Goal: Task Accomplishment & Management: Complete application form

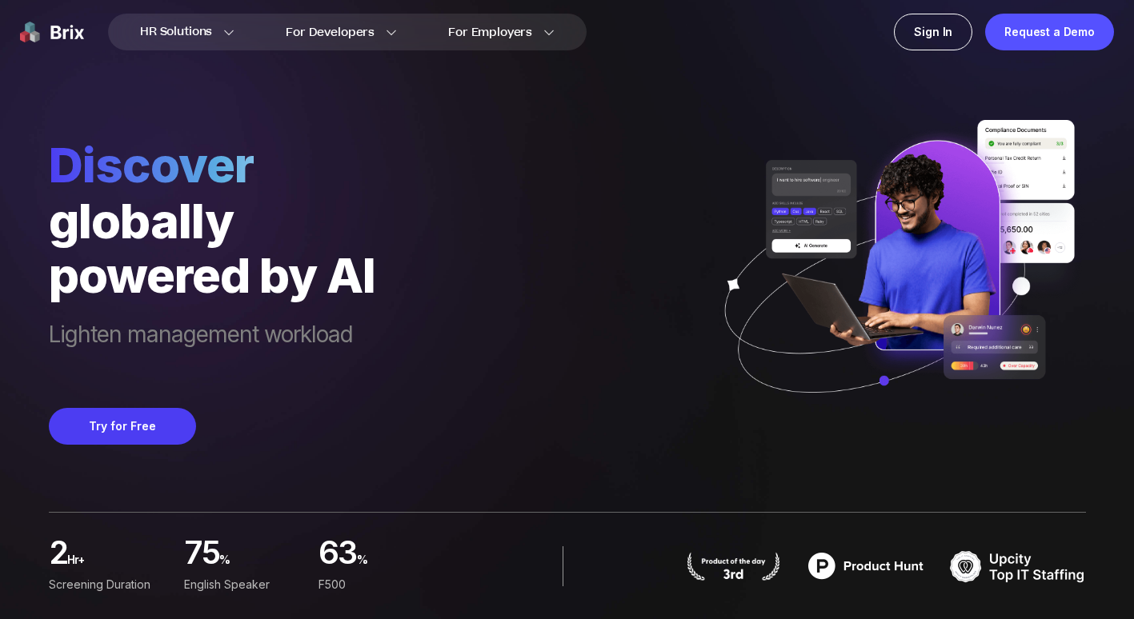
drag, startPoint x: 519, startPoint y: 241, endPoint x: 501, endPoint y: 93, distance: 149.2
click at [508, 101] on div "Discover globally powered by AI Lighten management workload Try for Free" at bounding box center [567, 222] width 1037 height 445
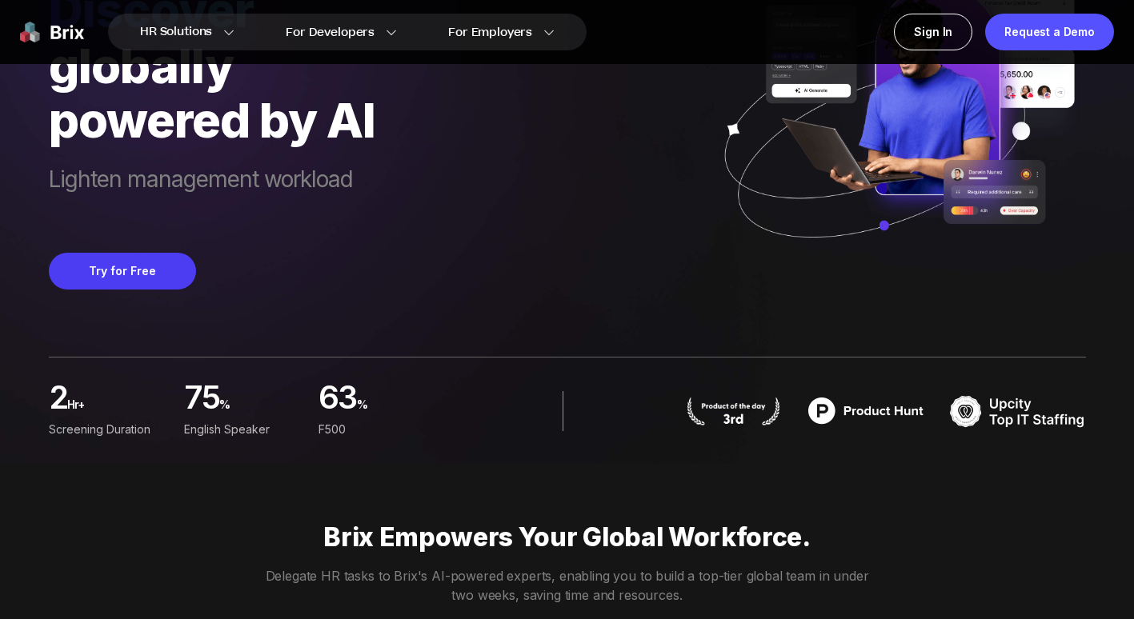
scroll to position [160, 0]
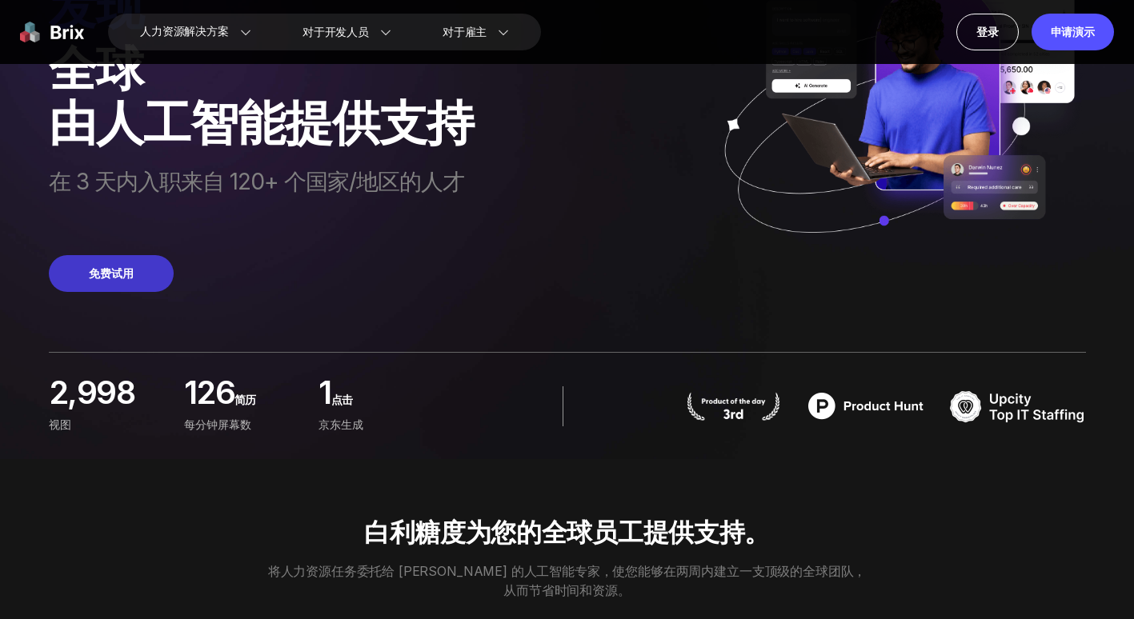
click at [114, 287] on button "免费试用" at bounding box center [111, 273] width 125 height 37
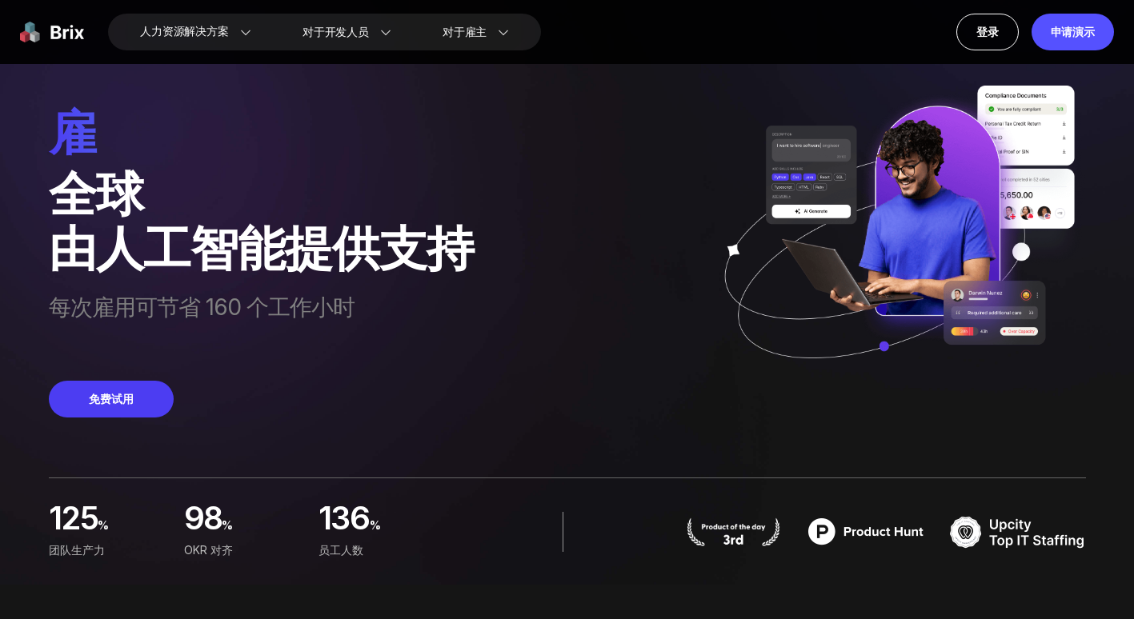
scroll to position [0, 0]
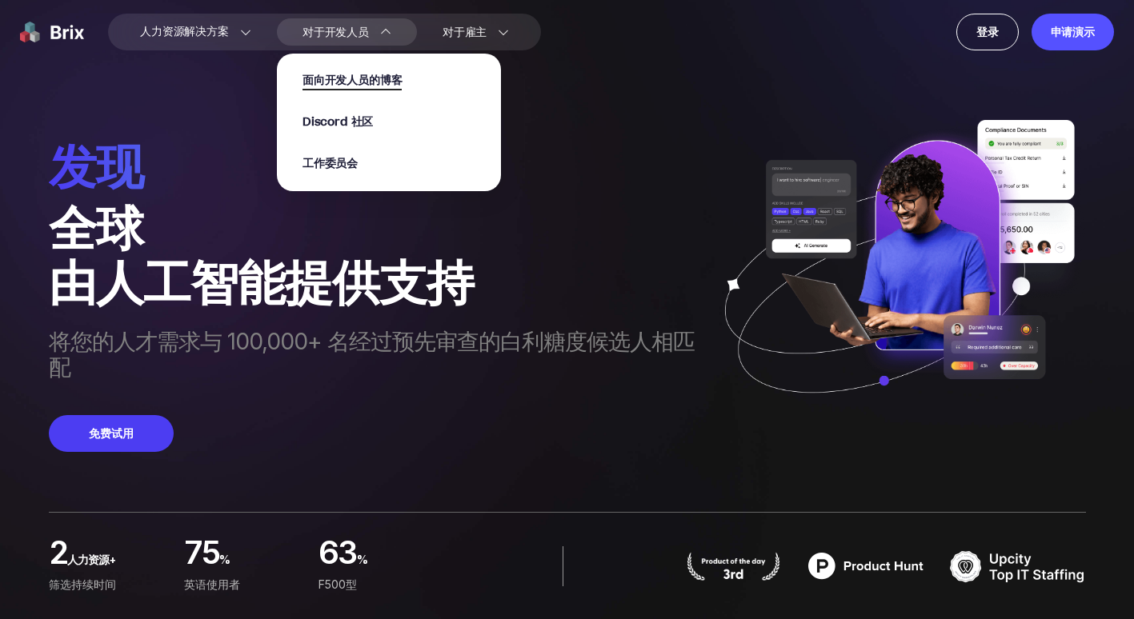
click at [344, 85] on span "面向开发人员的博客" at bounding box center [352, 81] width 100 height 18
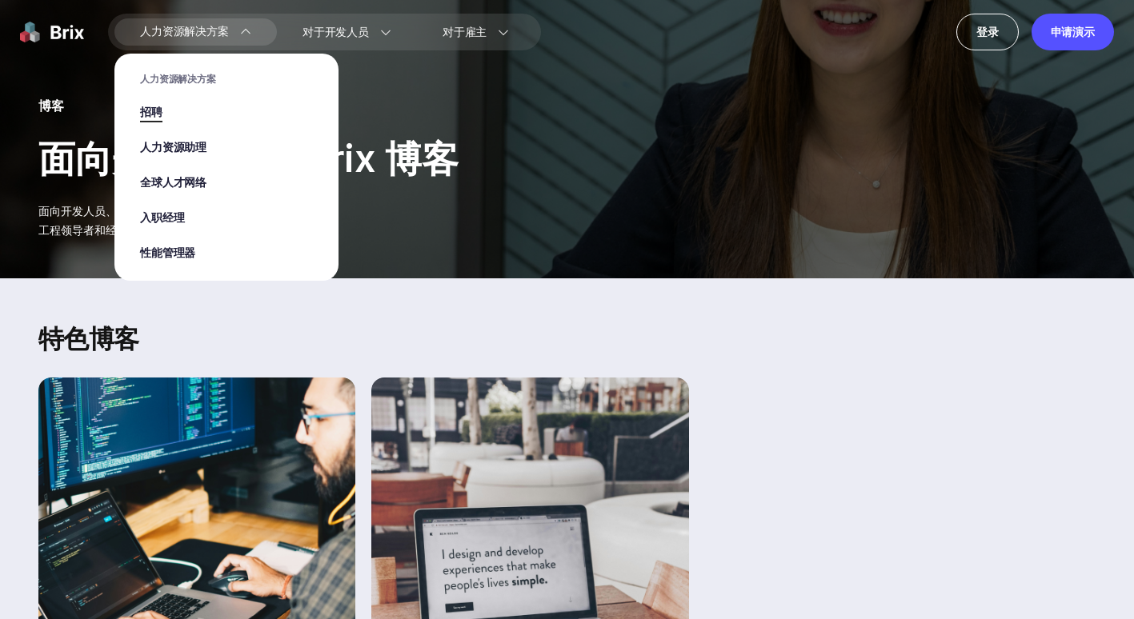
click at [151, 112] on span "招聘" at bounding box center [151, 113] width 22 height 18
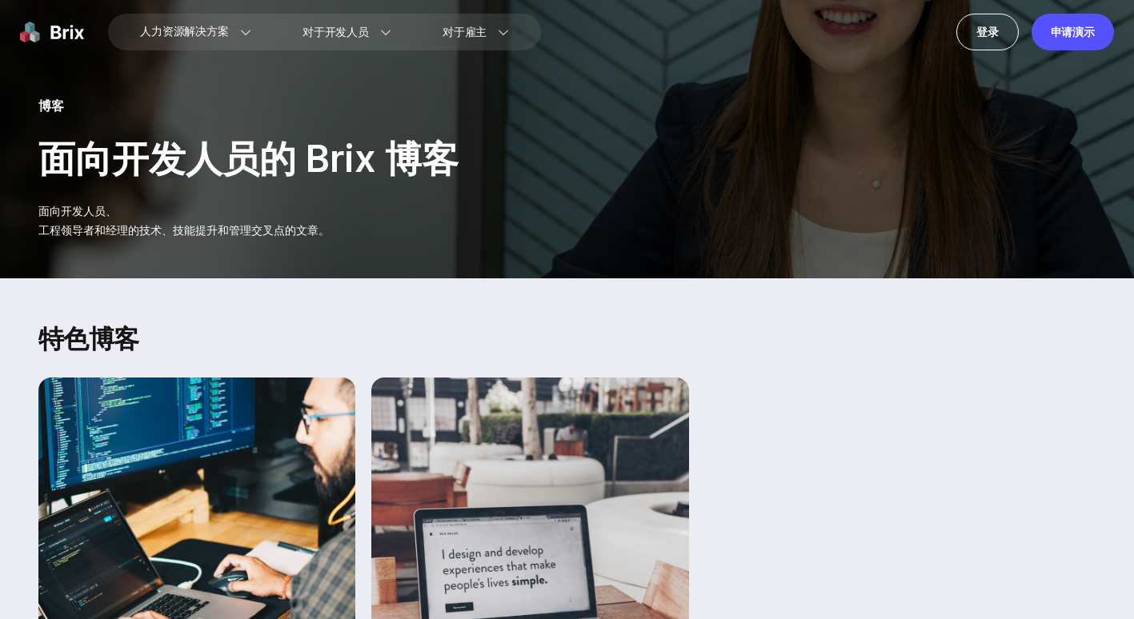
click at [58, 39] on img at bounding box center [52, 32] width 64 height 37
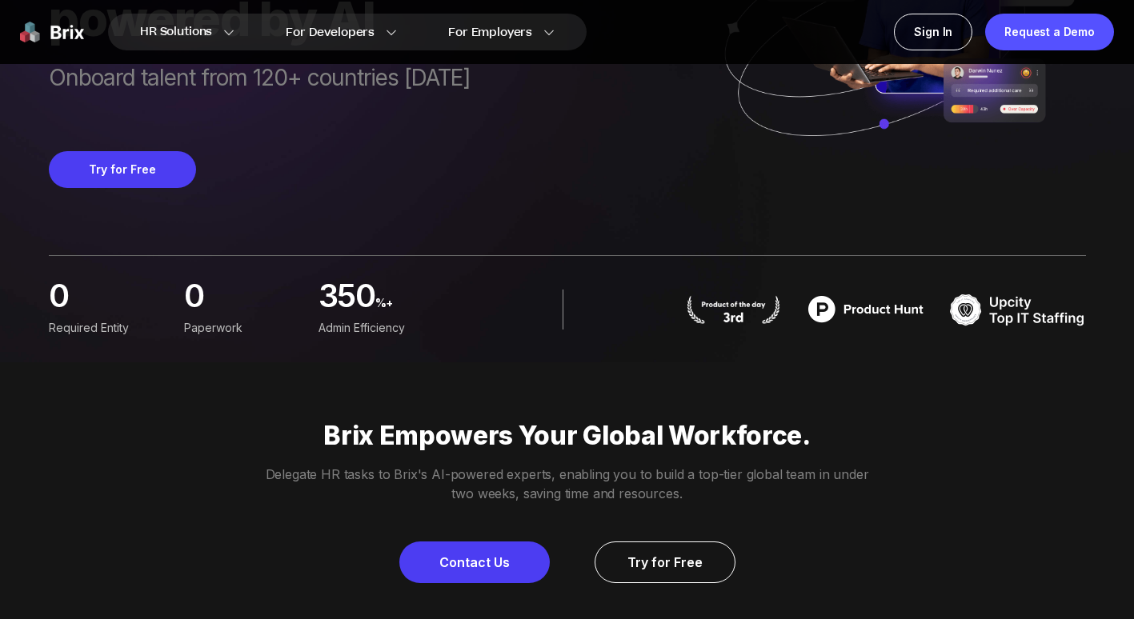
scroll to position [80, 0]
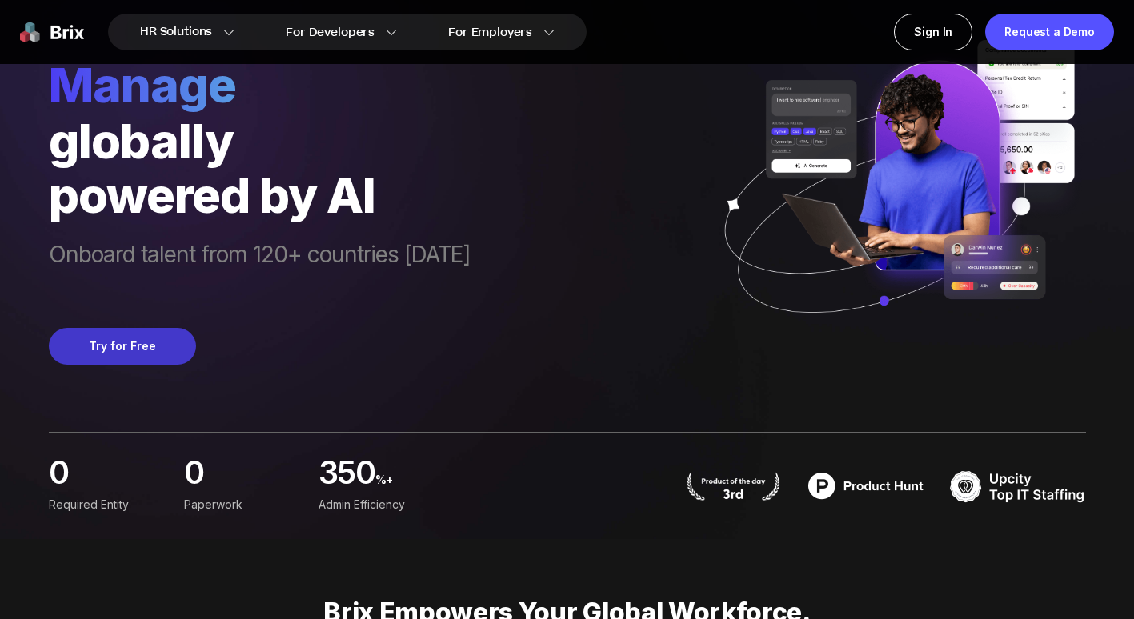
click at [121, 343] on button "Try for Free" at bounding box center [122, 346] width 147 height 37
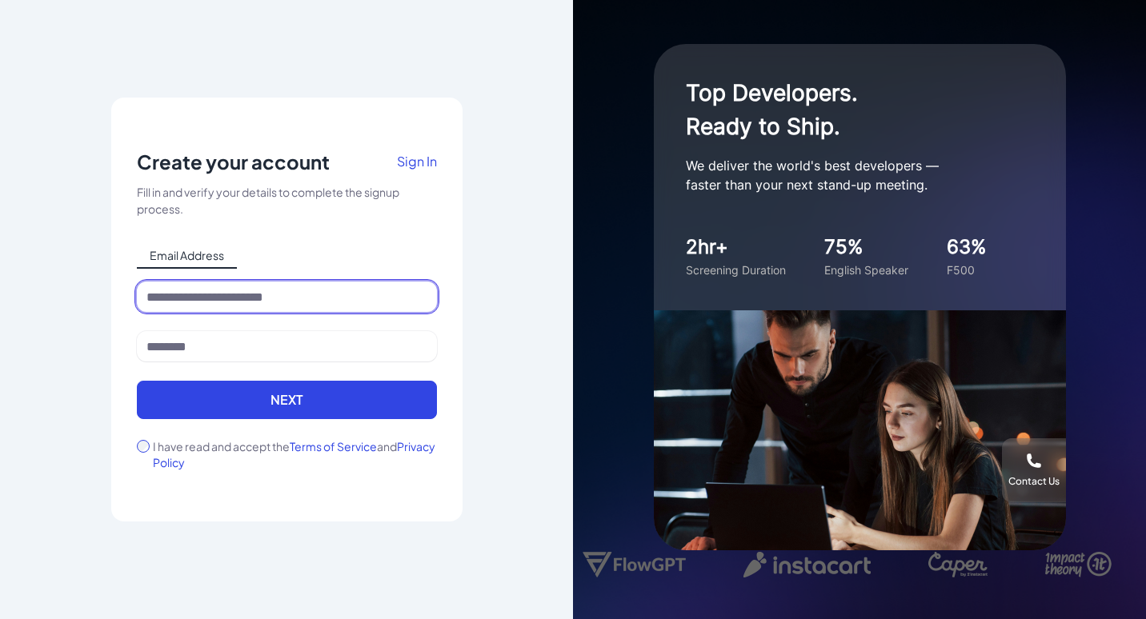
click at [254, 284] on input at bounding box center [287, 297] width 300 height 30
type input "**********"
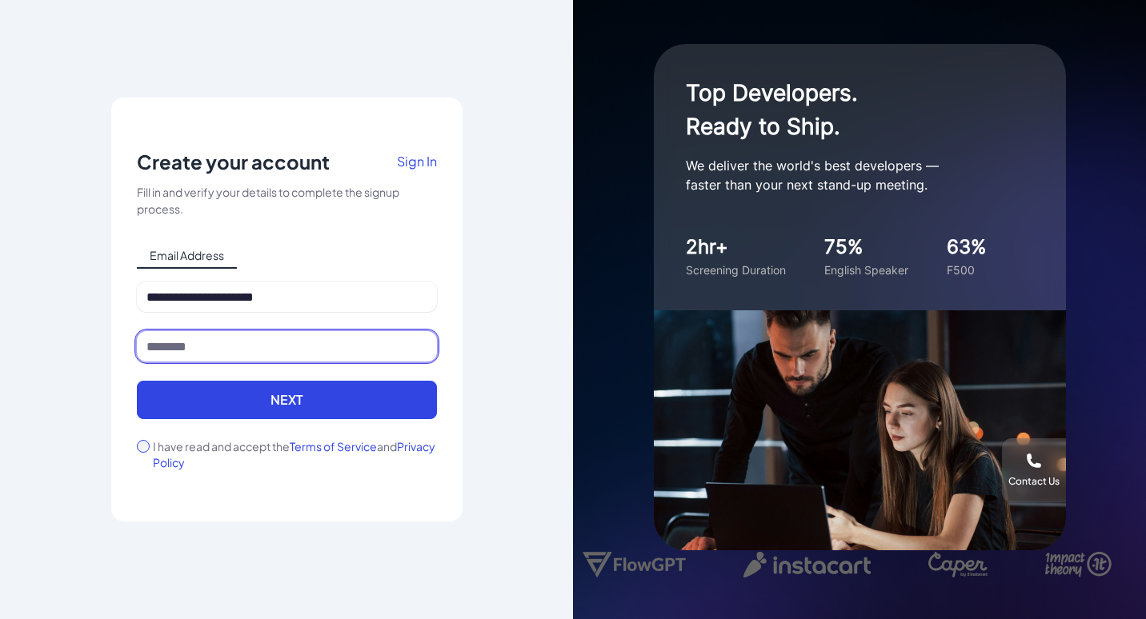
click at [259, 343] on input at bounding box center [287, 346] width 300 height 30
type input "*****"
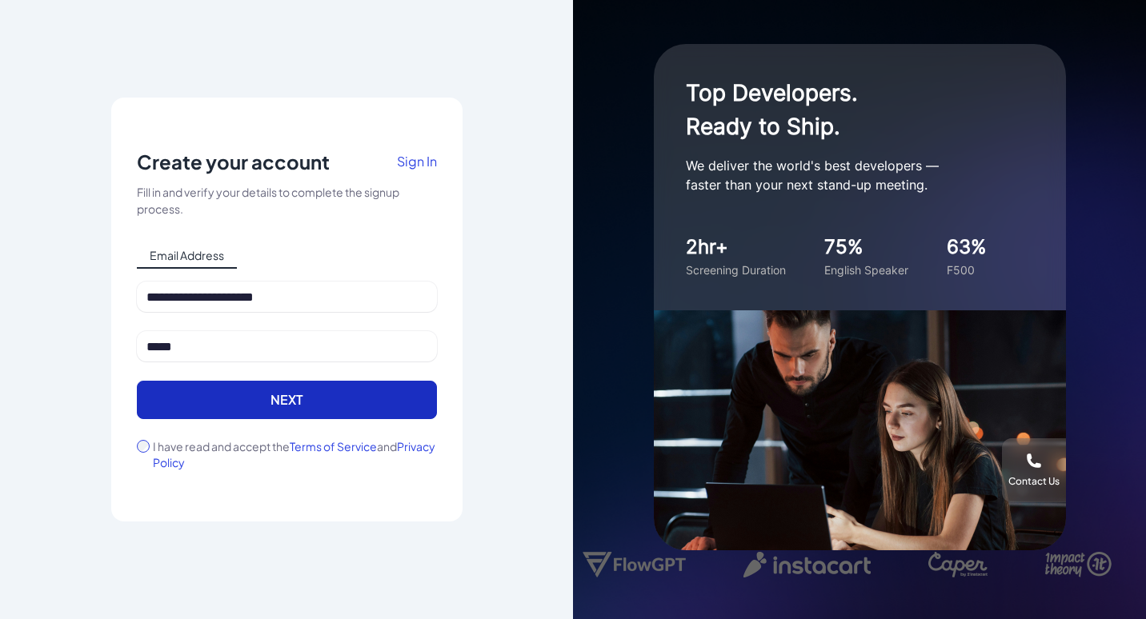
click at [234, 395] on button "Next" at bounding box center [287, 400] width 300 height 38
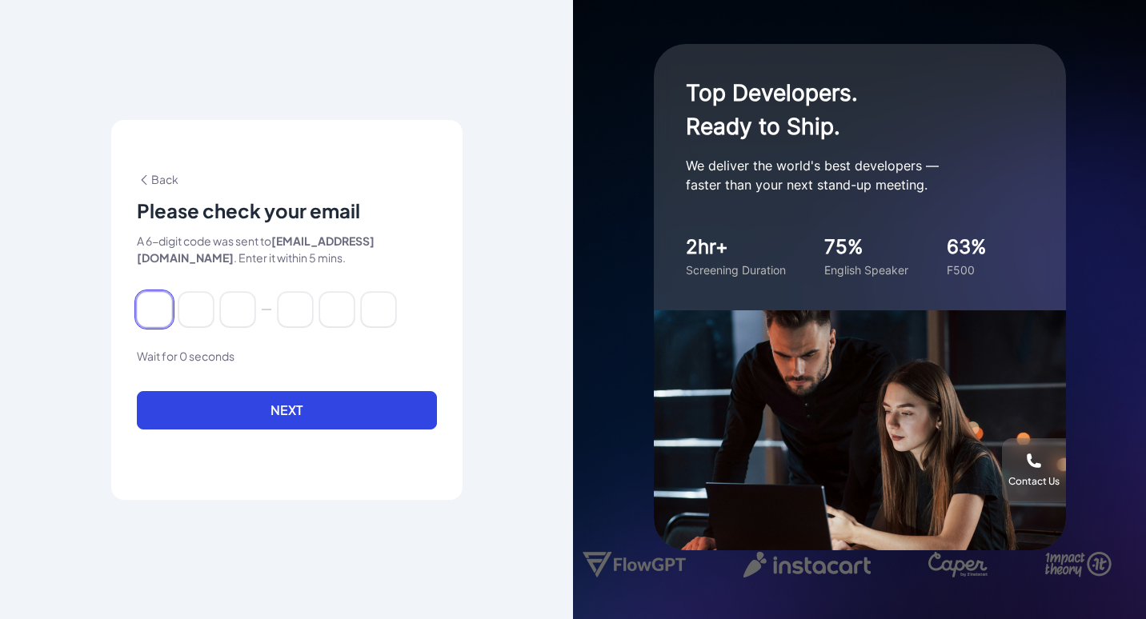
click at [153, 307] on input at bounding box center [154, 309] width 35 height 35
type input "*"
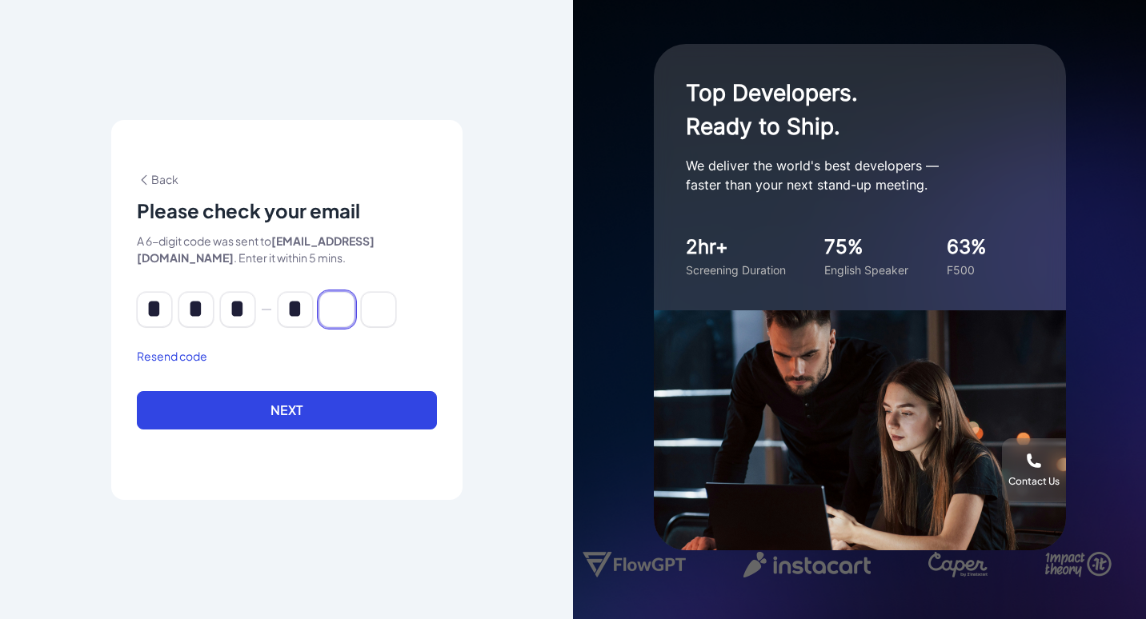
type input "*"
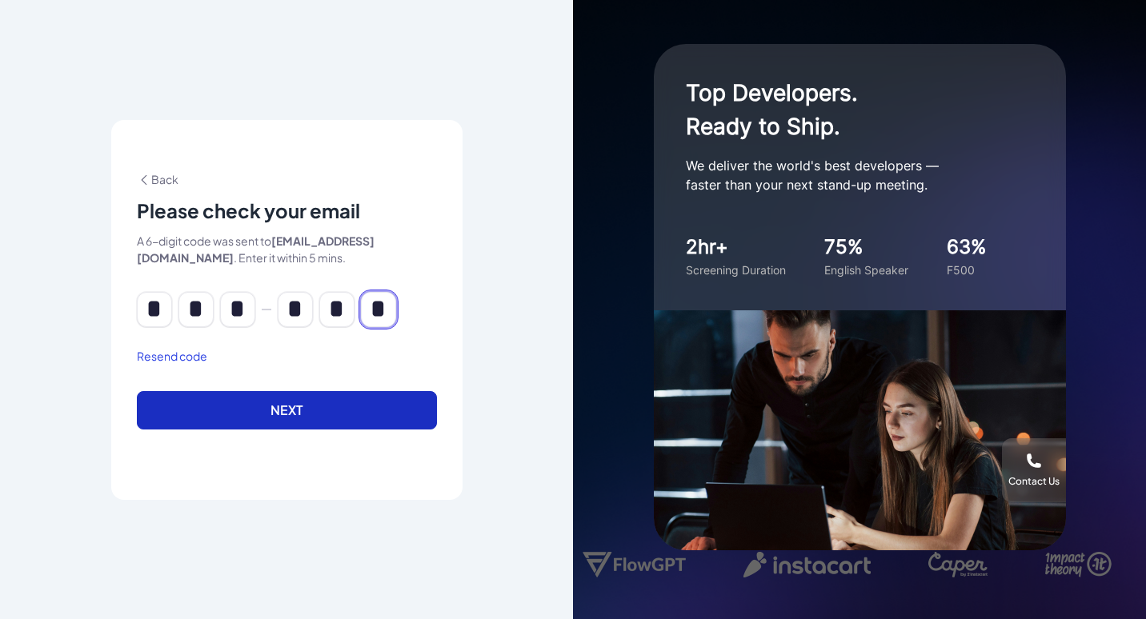
type input "*"
click at [294, 398] on button "Next" at bounding box center [287, 410] width 300 height 38
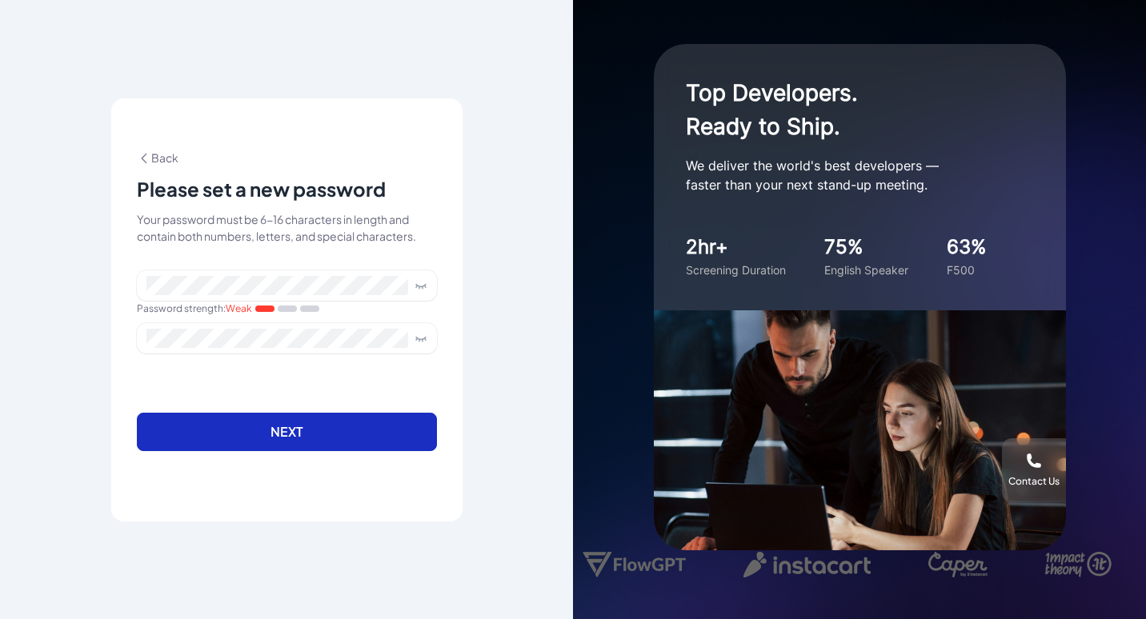
click at [274, 418] on button "Next" at bounding box center [287, 432] width 300 height 38
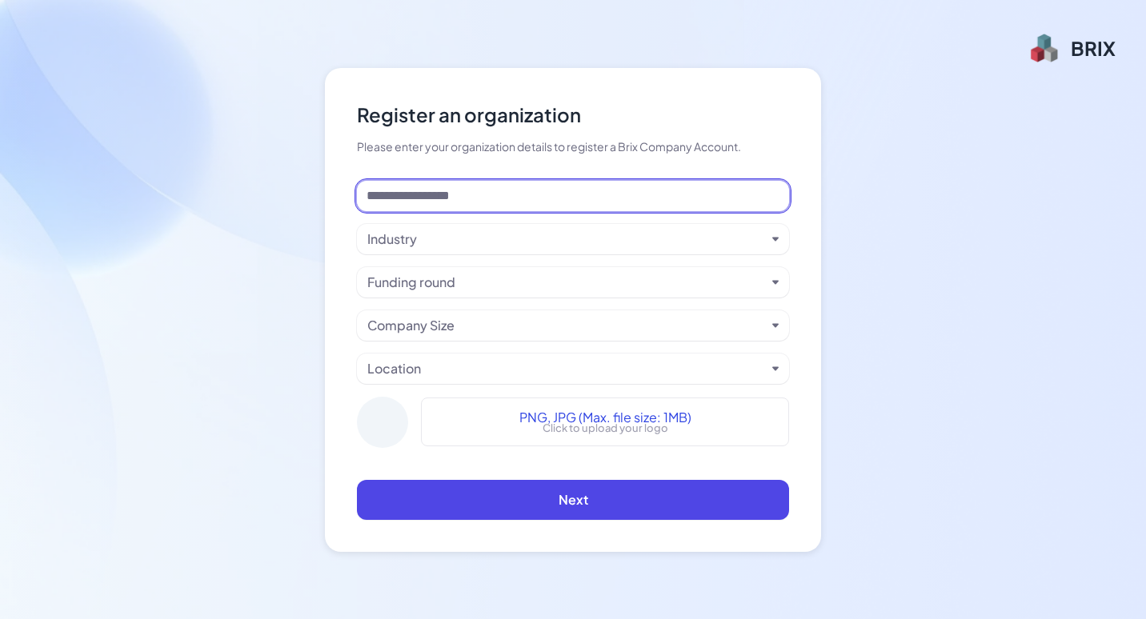
click at [486, 193] on input at bounding box center [573, 196] width 432 height 30
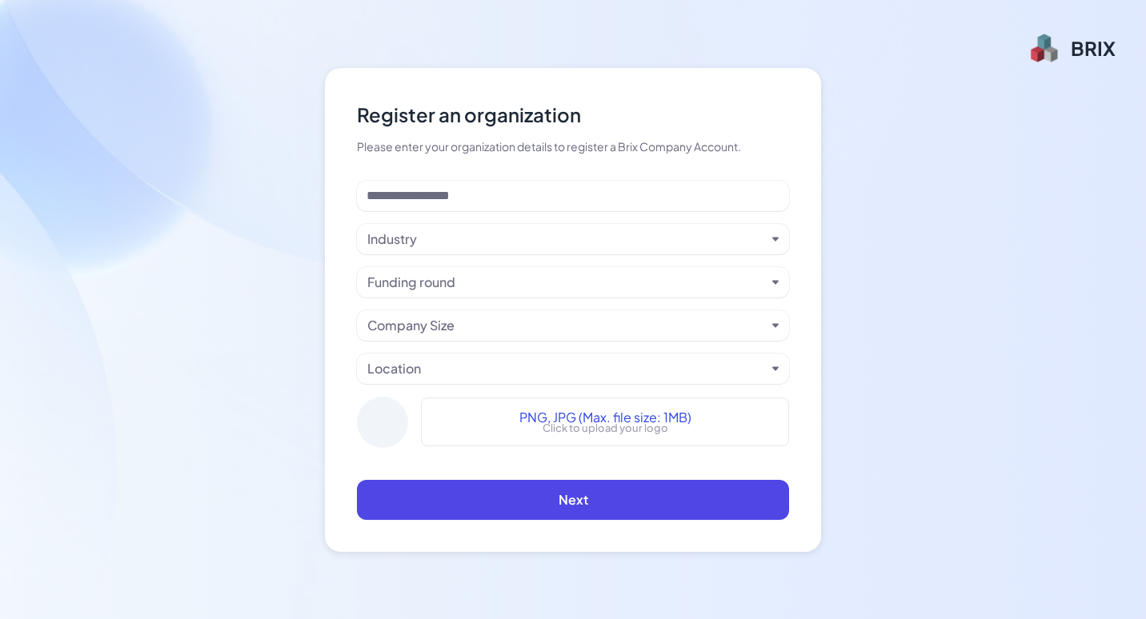
click at [438, 150] on div "Please enter your organization details to register a Brix Company Account." at bounding box center [573, 146] width 432 height 17
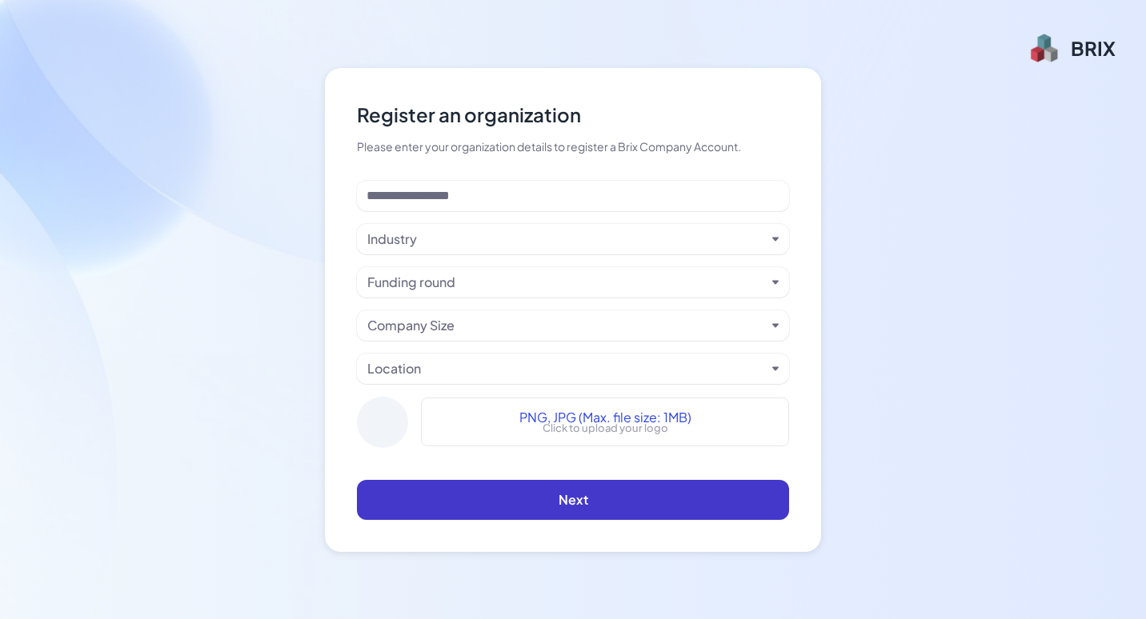
click at [558, 500] on button "Next" at bounding box center [573, 500] width 432 height 40
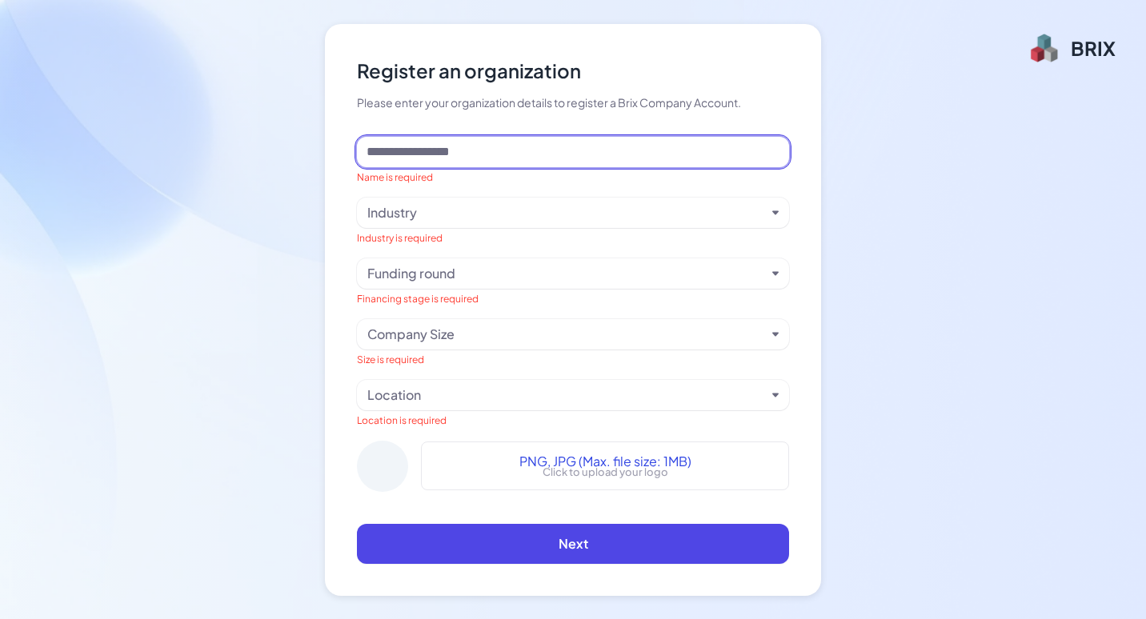
click at [429, 162] on input at bounding box center [573, 152] width 432 height 30
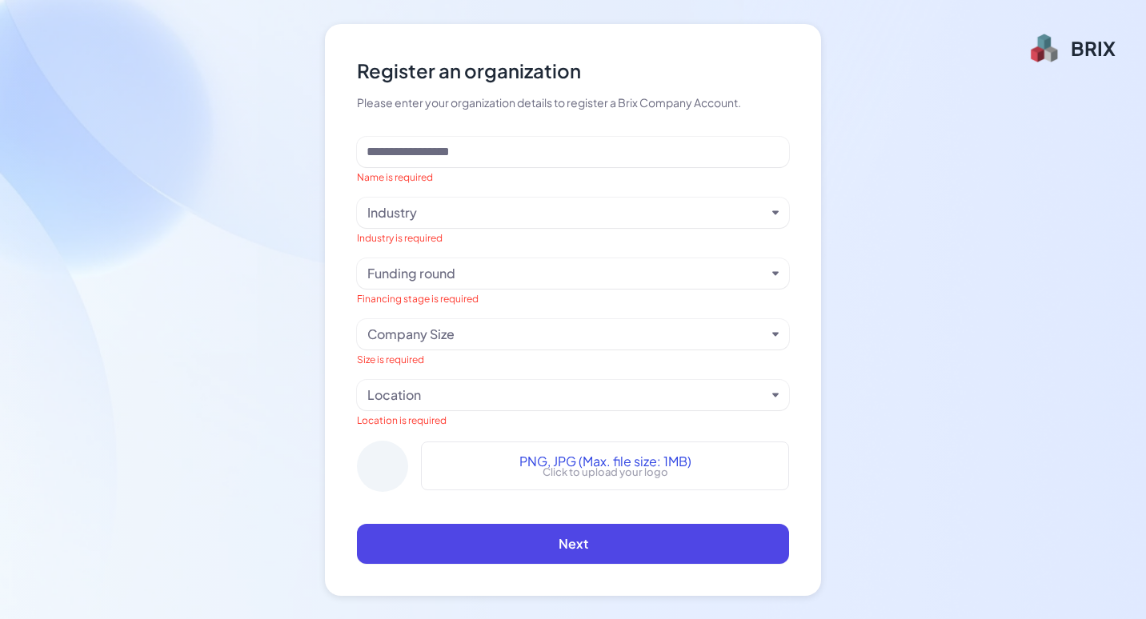
click at [426, 210] on div "Industry" at bounding box center [566, 212] width 398 height 19
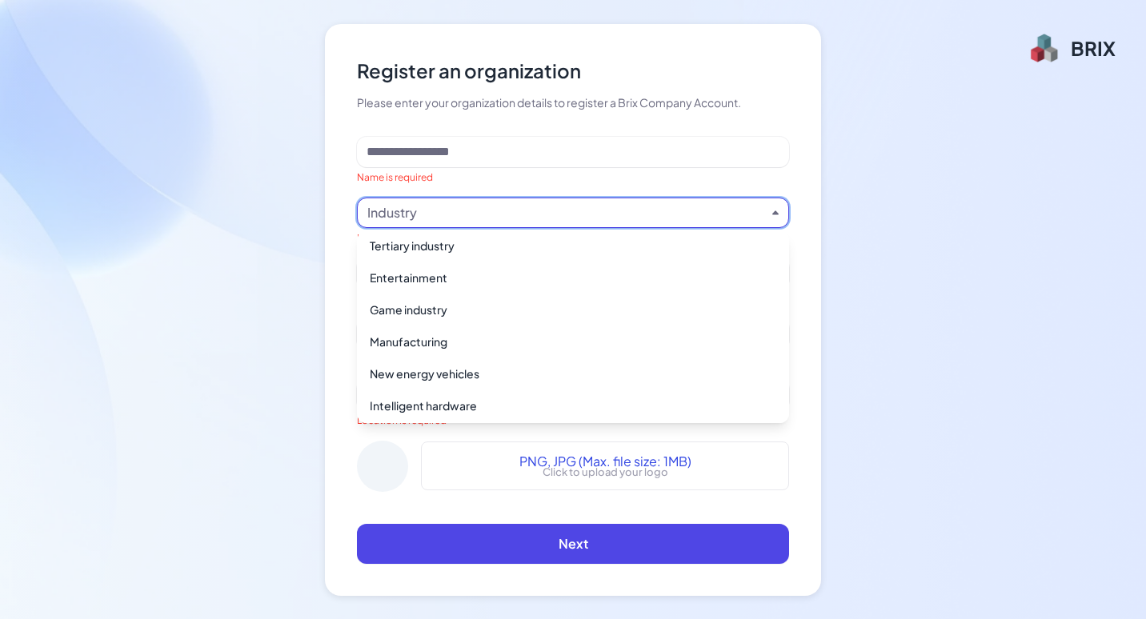
scroll to position [1162, 0]
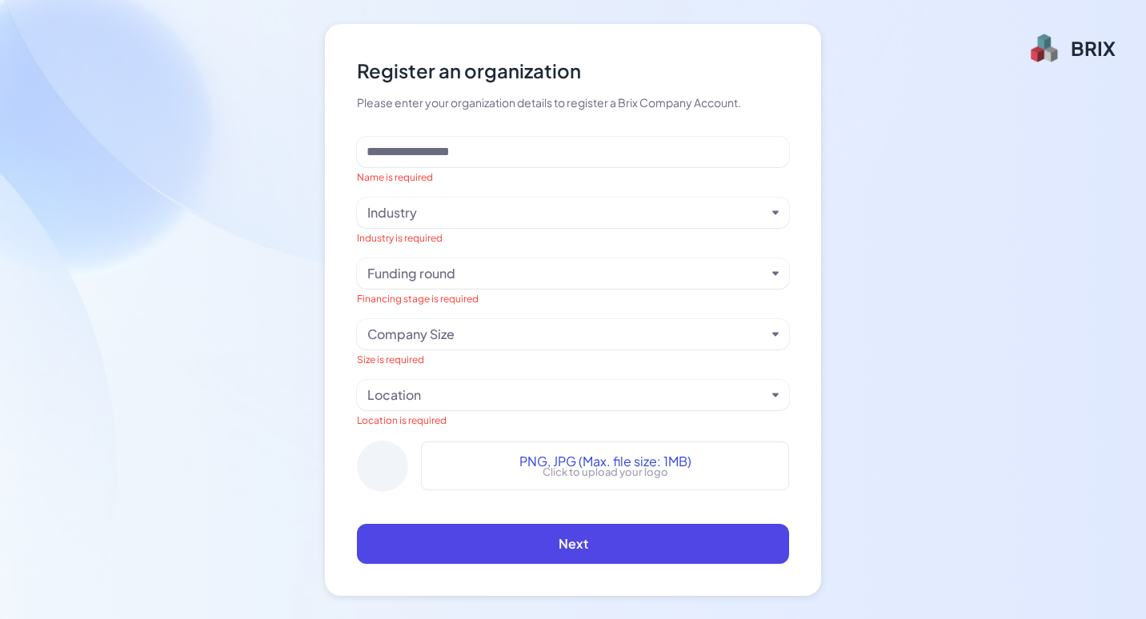
click at [149, 274] on div "Register an organization Please enter your organization details to register a B…" at bounding box center [573, 309] width 1146 height 619
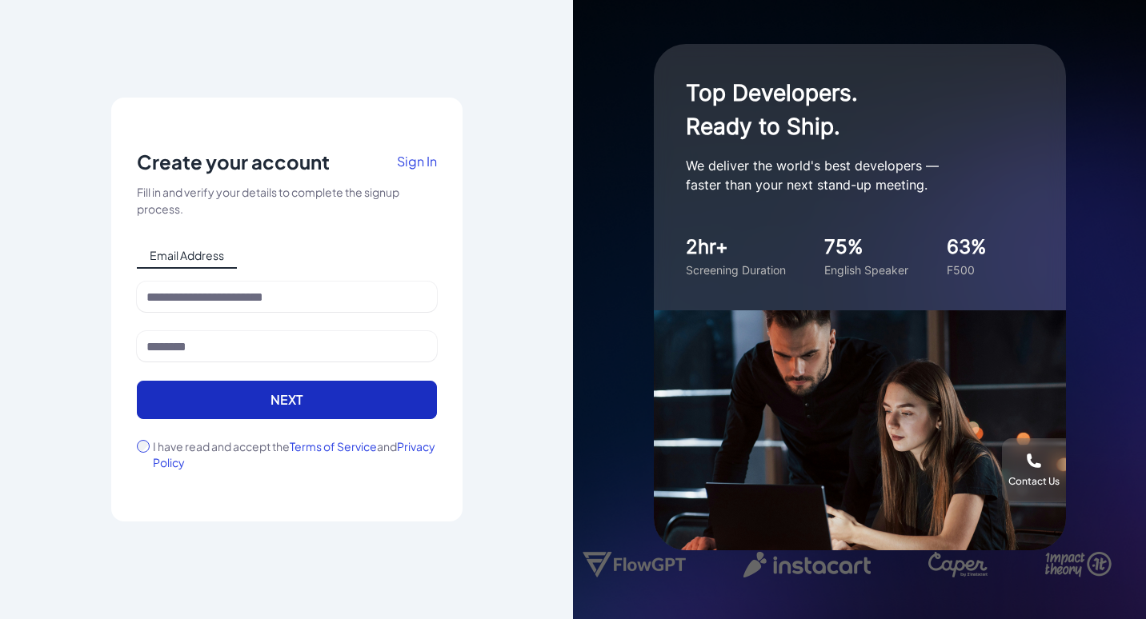
click at [298, 400] on button "Next" at bounding box center [287, 400] width 300 height 38
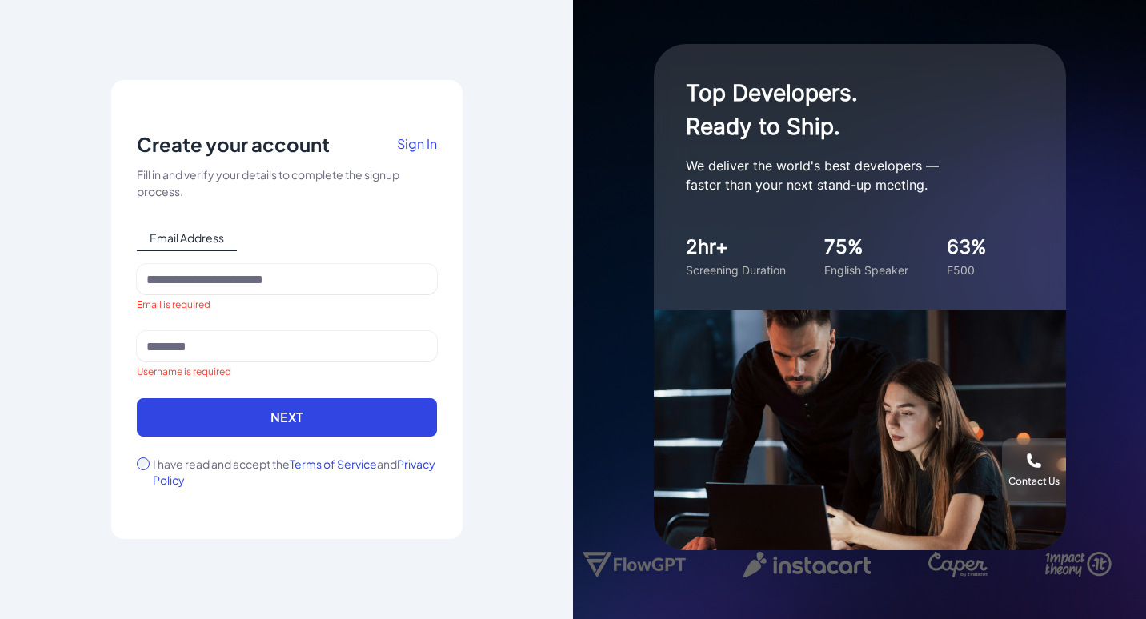
click at [421, 138] on span "Sign In" at bounding box center [417, 143] width 40 height 17
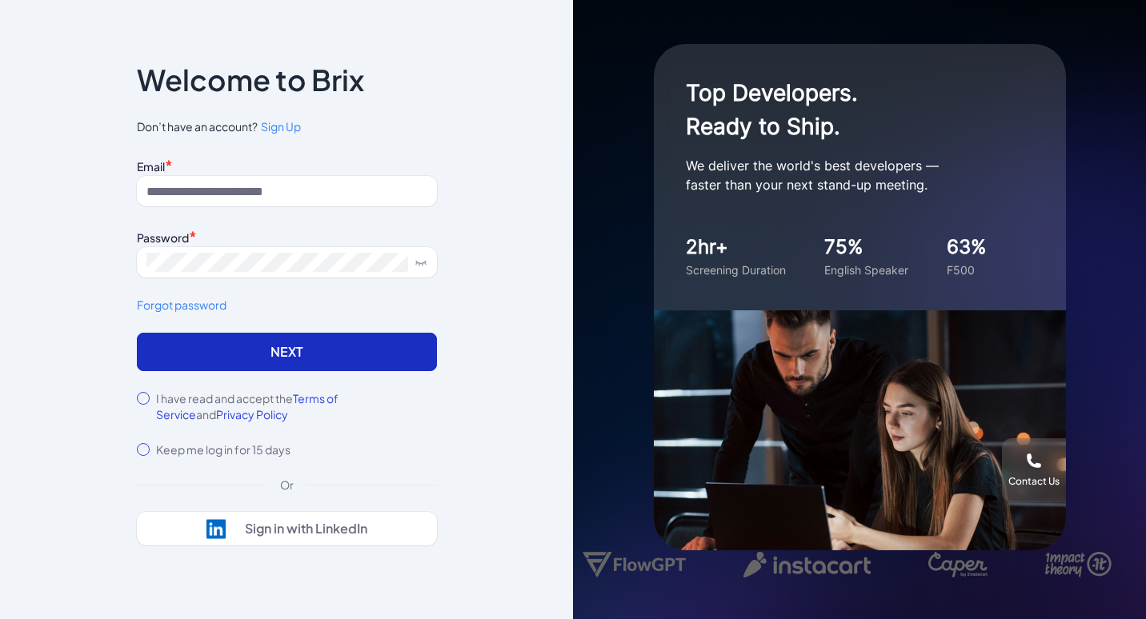
click at [274, 363] on button "Next" at bounding box center [287, 352] width 300 height 38
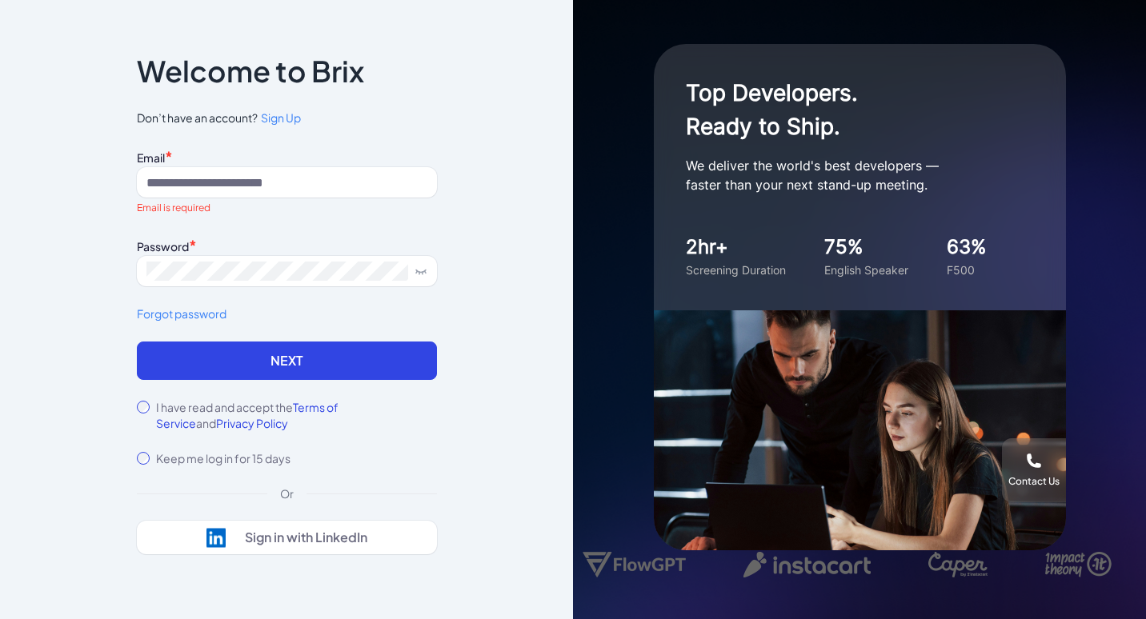
click at [206, 162] on div "Email *" at bounding box center [287, 157] width 300 height 22
click at [205, 174] on input at bounding box center [287, 182] width 300 height 30
click at [218, 183] on input at bounding box center [287, 182] width 300 height 30
type input "**********"
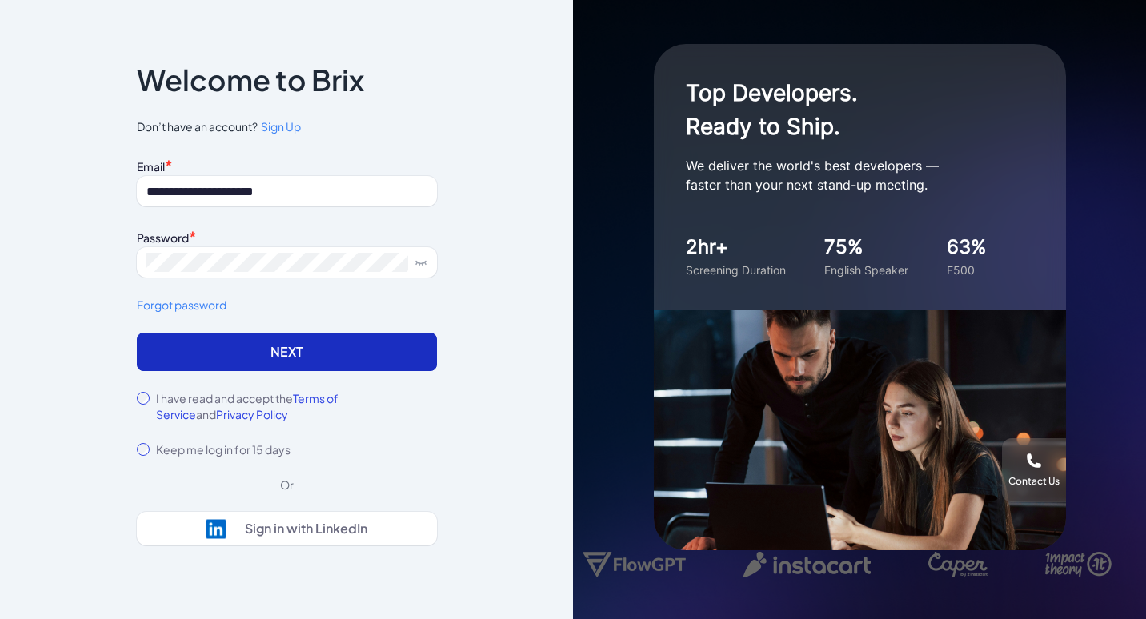
click at [228, 363] on button "Next" at bounding box center [287, 352] width 300 height 38
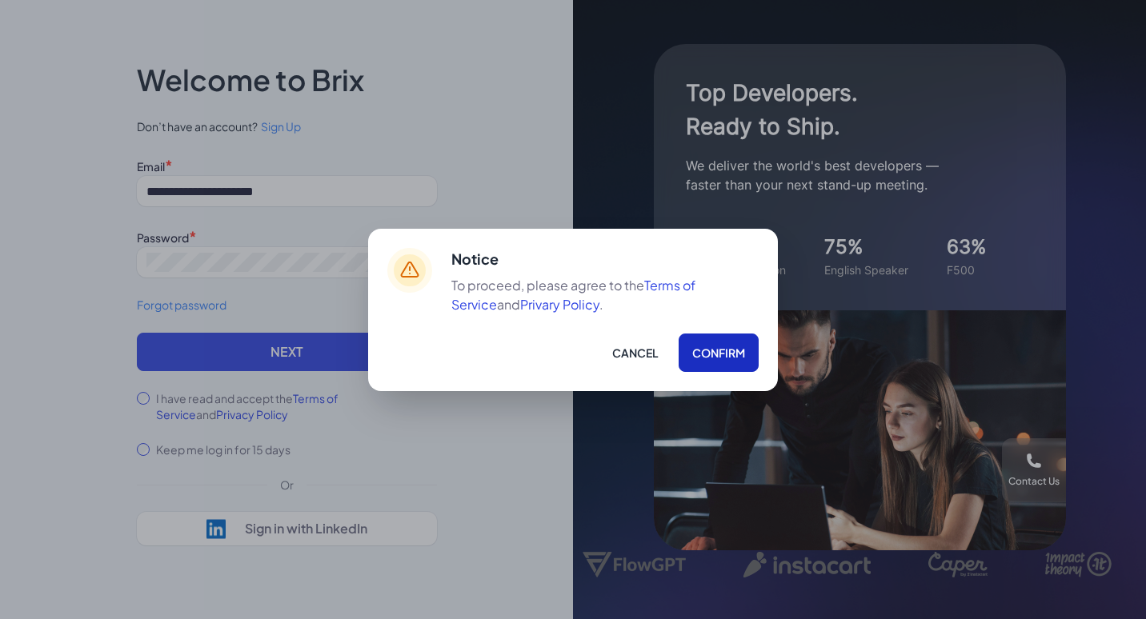
click at [706, 354] on button "Confirm" at bounding box center [719, 353] width 80 height 38
